Goal: Transaction & Acquisition: Subscribe to service/newsletter

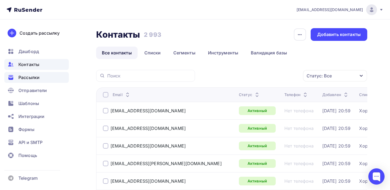
click at [36, 76] on span "Рассылки" at bounding box center [28, 77] width 21 height 6
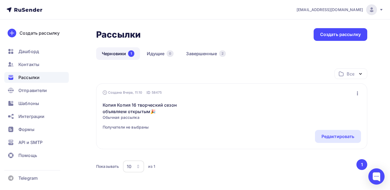
click at [357, 96] on icon "button" at bounding box center [357, 93] width 6 height 6
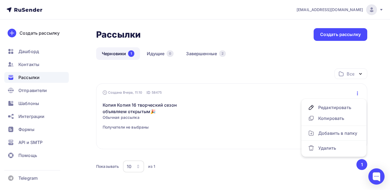
click at [188, 136] on div "Редактировать" at bounding box center [232, 136] width 258 height 13
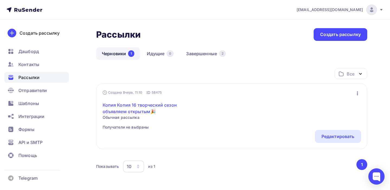
click at [127, 105] on link "Копия Копия 16 творческий сезон объявляем открытым🎉" at bounding box center [149, 108] width 93 height 13
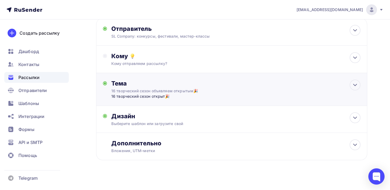
scroll to position [46, 0]
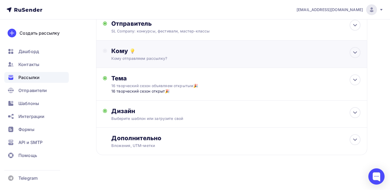
click at [146, 53] on div "Кому" at bounding box center [235, 51] width 249 height 8
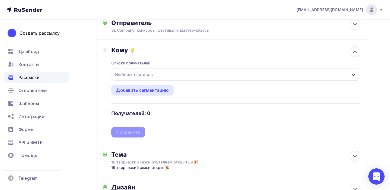
click at [143, 73] on div "Выберите список" at bounding box center [134, 75] width 42 height 10
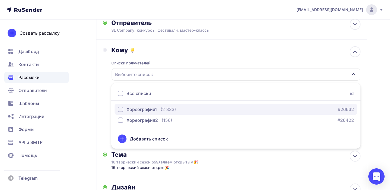
click at [144, 110] on div "Хореография1" at bounding box center [141, 109] width 30 height 6
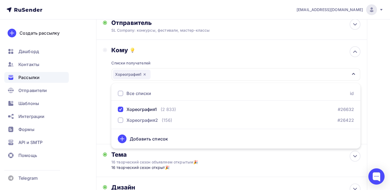
click at [104, 117] on div "Кому Списки получателей Хореография1 Все списки id Хореография1 (2 833) #26632 …" at bounding box center [231, 91] width 257 height 91
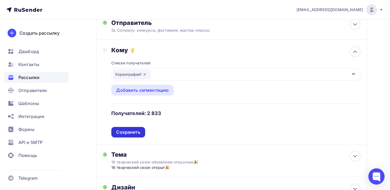
click at [133, 135] on div "Сохранить" at bounding box center [128, 132] width 24 height 6
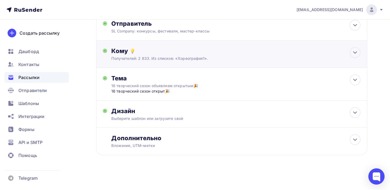
scroll to position [0, 0]
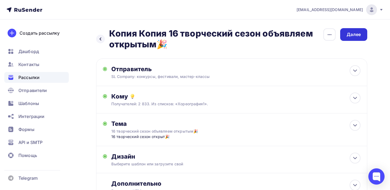
click at [360, 38] on div "Далее" at bounding box center [353, 34] width 27 height 13
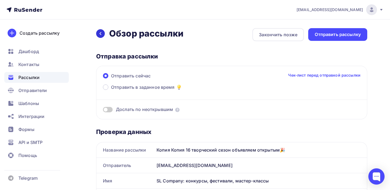
click at [101, 35] on icon at bounding box center [101, 33] width 2 height 3
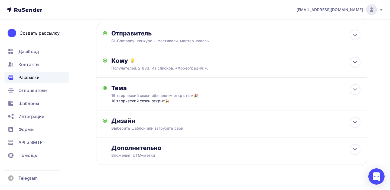
scroll to position [46, 0]
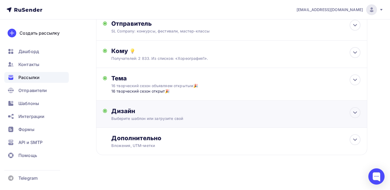
click at [163, 122] on div "Дизайн Выберите шаблон или загрузите свой Размер письма: 122 Kb Заменить шаблон…" at bounding box center [231, 117] width 257 height 20
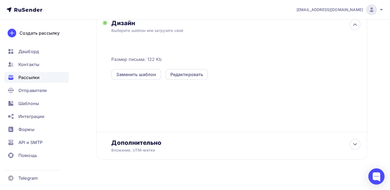
scroll to position [138, 0]
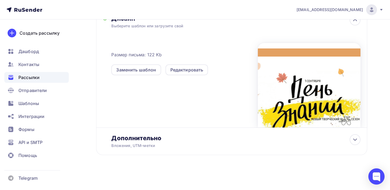
click at [358, 102] on div at bounding box center [309, 85] width 103 height 84
click at [310, 90] on div at bounding box center [309, 85] width 103 height 84
click at [187, 70] on div "Редактировать" at bounding box center [186, 70] width 33 height 6
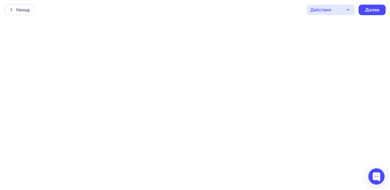
scroll to position [0, 0]
click at [342, 11] on div "Действия" at bounding box center [331, 9] width 48 height 11
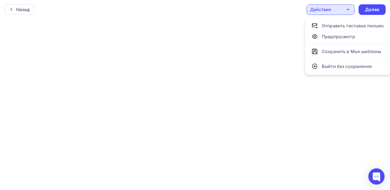
click at [349, 10] on icon "button" at bounding box center [348, 9] width 2 height 1
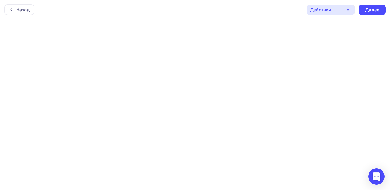
scroll to position [1, 0]
click at [345, 8] on icon "button" at bounding box center [348, 8] width 6 height 6
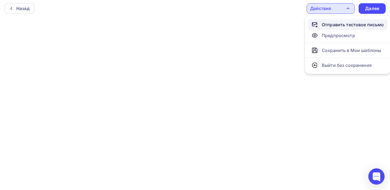
click at [343, 26] on div "Отправить тестовое письмо" at bounding box center [353, 24] width 62 height 6
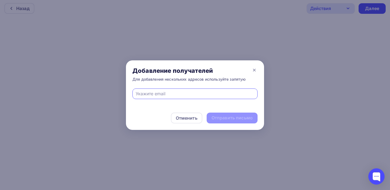
click at [152, 95] on input "text" at bounding box center [195, 93] width 119 height 6
type input "info@soundslife.ru"
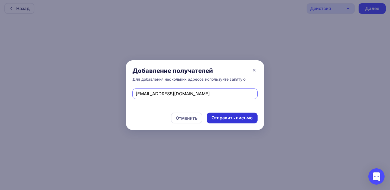
click at [238, 119] on div "Отправить письмо" at bounding box center [231, 118] width 41 height 6
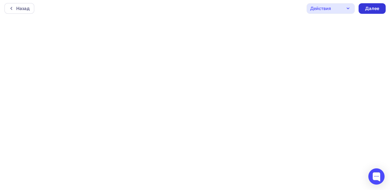
click at [374, 10] on div "Далее" at bounding box center [372, 8] width 14 height 6
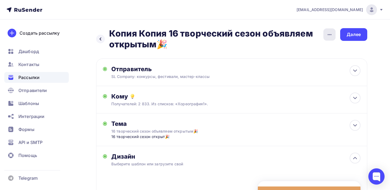
click at [330, 35] on icon "button" at bounding box center [329, 34] width 6 height 6
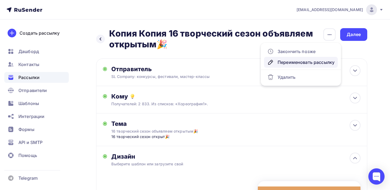
click at [294, 65] on div "Переименовать рассылку" at bounding box center [300, 62] width 67 height 6
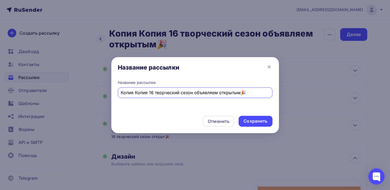
click at [149, 93] on input "Копия Копия 16 творческий сезон объявляем открытым🎉" at bounding box center [195, 92] width 148 height 6
type input "16 творческий сезон объявляем открытым🎉"
click at [253, 119] on div "Сохранить" at bounding box center [255, 121] width 24 height 6
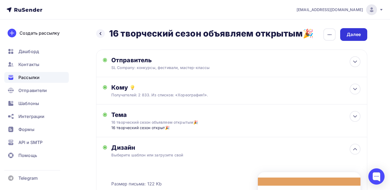
click at [356, 37] on div "Далее" at bounding box center [354, 34] width 14 height 6
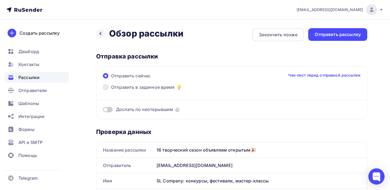
click at [143, 89] on span "Отправить в заданное время" at bounding box center [143, 87] width 64 height 6
click at [111, 90] on input "Отправить в заданное время" at bounding box center [111, 90] width 0 height 0
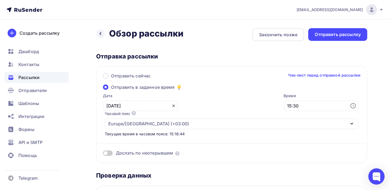
click at [171, 107] on icon at bounding box center [173, 106] width 4 height 4
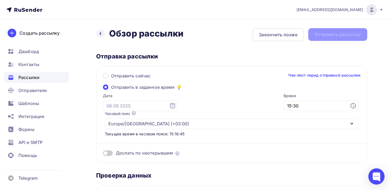
click at [170, 105] on icon at bounding box center [172, 105] width 5 height 5
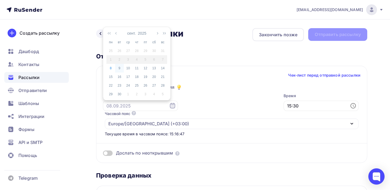
click at [118, 69] on div "9" at bounding box center [119, 68] width 9 height 5
type input "09.09.2025"
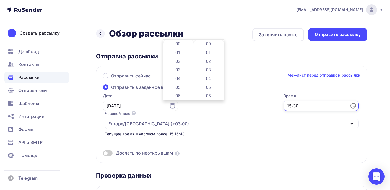
scroll to position [260, 0]
drag, startPoint x: 182, startPoint y: 106, endPoint x: 162, endPoint y: 106, distance: 19.8
click at [154, 106] on div "Дата 09.09.2025 Время 15:30 Часовой пояс По умолчанию используется часовой пояс…" at bounding box center [228, 115] width 259 height 44
click at [180, 88] on li "10" at bounding box center [179, 87] width 24 height 9
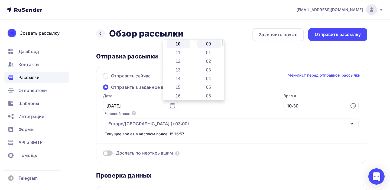
click at [209, 43] on li "00" at bounding box center [209, 44] width 24 height 9
type input "10:00"
click at [209, 43] on li "00" at bounding box center [209, 44] width 24 height 9
click at [220, 137] on div "Дослать по неоткрывшим" at bounding box center [231, 146] width 257 height 19
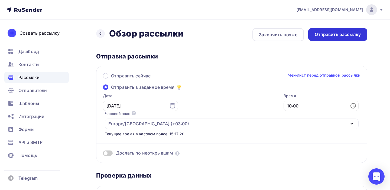
click at [344, 36] on div "Отправить рассылку" at bounding box center [338, 34] width 46 height 6
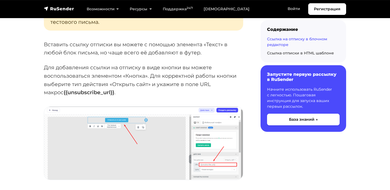
scroll to position [625, 0]
drag, startPoint x: 40, startPoint y: 94, endPoint x: 93, endPoint y: 93, distance: 52.8
click at [94, 93] on section "База знаний Email рассылки Шаблоны и конструктор писем Ссылка на отписку в блоч…" at bounding box center [195, 172] width 390 height 1411
copy strong "{{unsubscribe_url}}"
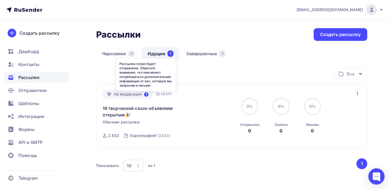
click at [146, 96] on icon at bounding box center [146, 94] width 4 height 4
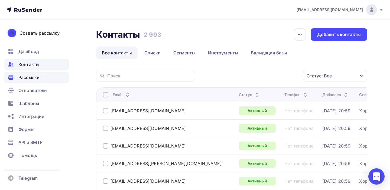
click at [38, 72] on div "Рассылки" at bounding box center [36, 77] width 64 height 11
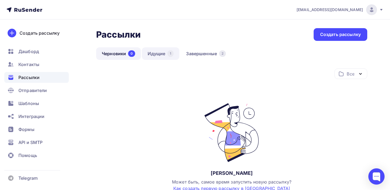
click at [162, 54] on link "Идущие 1" at bounding box center [160, 53] width 37 height 12
